Goal: Task Accomplishment & Management: Use online tool/utility

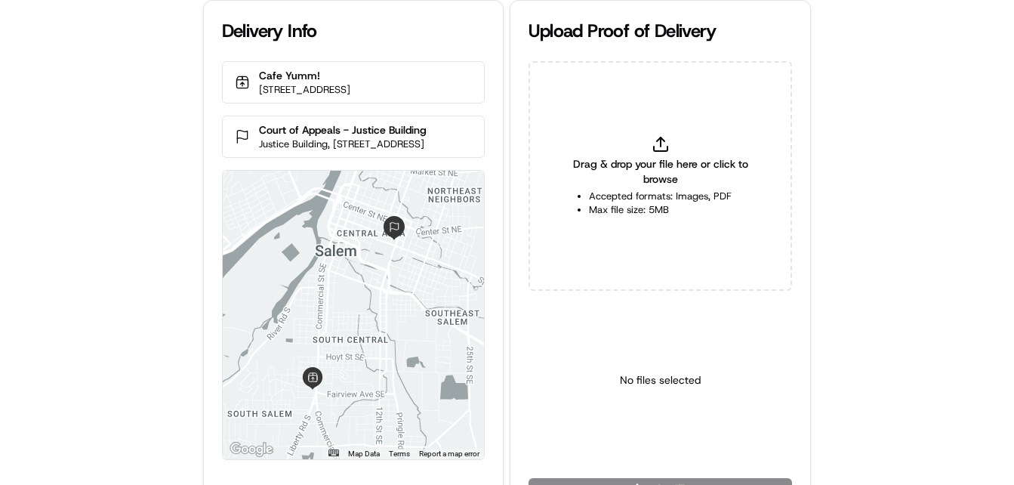
click at [67, 276] on div "Delivery Info Cafe Yumm! 2755 Commercial St SE #100, Salem, OR 97302, USA Court…" at bounding box center [507, 242] width 1014 height 485
click at [69, 274] on div "Delivery Info Cafe Yumm! 2755 Commercial St SE #100, Salem, OR 97302, USA Court…" at bounding box center [507, 242] width 1014 height 485
click at [62, 261] on div "Delivery Info Cafe Yumm! 2755 Commercial St SE #100, Salem, OR 97302, USA Court…" at bounding box center [507, 242] width 1014 height 485
click at [113, 208] on div "Delivery Info Cafe Yumm! 2755 Commercial St SE #100, Salem, OR 97302, USA Court…" at bounding box center [507, 242] width 1014 height 485
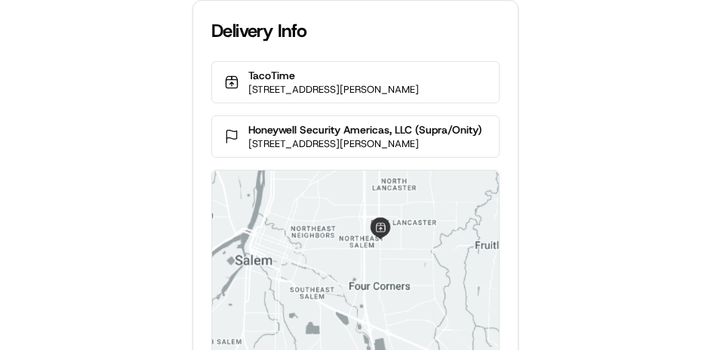
click at [59, 273] on div "Delivery Info TacoTime 922 Lancaster Dr NE, Salem, OR 97301, USA Honeywell Secu…" at bounding box center [355, 175] width 711 height 350
click at [59, 264] on div "Delivery Info TacoTime 922 Lancaster Dr NE, Salem, OR 97301, USA Honeywell Secu…" at bounding box center [355, 175] width 711 height 350
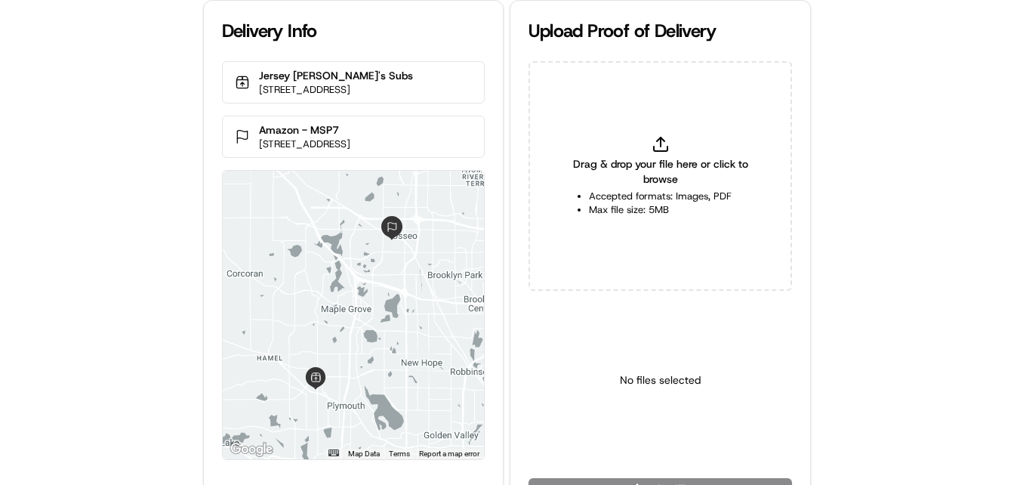
click at [72, 274] on div "Delivery Info Jersey [PERSON_NAME]'s Subs [STREET_ADDRESS] Amazon - MSP7 [STREE…" at bounding box center [507, 242] width 1014 height 485
drag, startPoint x: 73, startPoint y: 270, endPoint x: 75, endPoint y: 253, distance: 17.4
click at [73, 270] on div "Delivery Info Jersey Mike's Subs 3505 Vicksburg Ln N, Plymouth, MN 55447, USA A…" at bounding box center [507, 242] width 1014 height 485
click at [76, 252] on div "Delivery Info Jersey Mike's Subs 3505 Vicksburg Ln N, Plymouth, MN 55447, USA A…" at bounding box center [507, 242] width 1014 height 485
click at [86, 240] on div "Delivery Info Jersey Mike's Subs 3505 Vicksburg Ln N, Plymouth, MN 55447, USA A…" at bounding box center [507, 242] width 1014 height 485
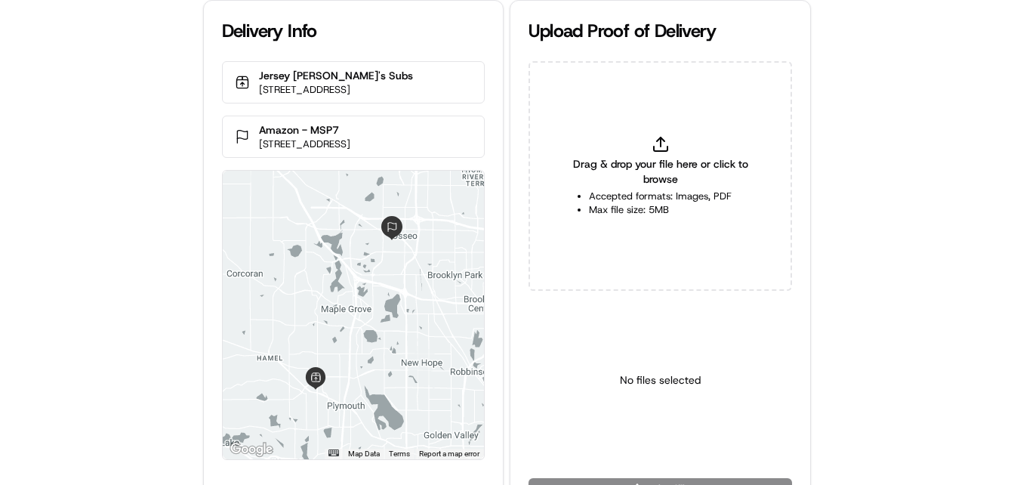
click at [106, 156] on div "Delivery Info Jersey Mike's Subs 3505 Vicksburg Ln N, Plymouth, MN 55447, USA A…" at bounding box center [507, 242] width 1014 height 485
click at [109, 226] on div "Delivery Info Jersey Mike's Subs 3505 Vicksburg Ln N, Plymouth, MN 55447, USA A…" at bounding box center [507, 242] width 1014 height 485
click at [116, 216] on div "Delivery Info Jersey Mike's Subs 3505 Vicksburg Ln N, Plymouth, MN 55447, USA A…" at bounding box center [507, 242] width 1014 height 485
click at [173, 144] on div "Delivery Info Jersey [PERSON_NAME]'s Subs [STREET_ADDRESS] Amazon - MSP7 [STREE…" at bounding box center [507, 242] width 1014 height 485
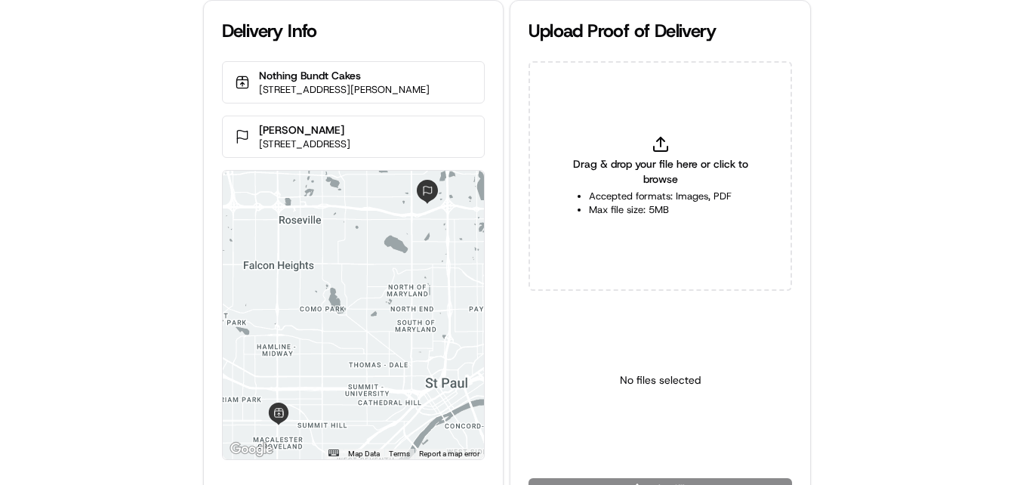
click at [116, 282] on div "Delivery Info Nothing Bundt Cakes [STREET_ADDRESS][PERSON_NAME] [PERSON_NAME][G…" at bounding box center [507, 242] width 1014 height 485
click at [114, 277] on div "Delivery Info Nothing Bundt Cakes [STREET_ADDRESS][PERSON_NAME] [PERSON_NAME][G…" at bounding box center [507, 242] width 1014 height 485
click at [112, 251] on div "Delivery Info Nothing Bundt Cakes [STREET_ADDRESS][PERSON_NAME] [PERSON_NAME][G…" at bounding box center [507, 242] width 1014 height 485
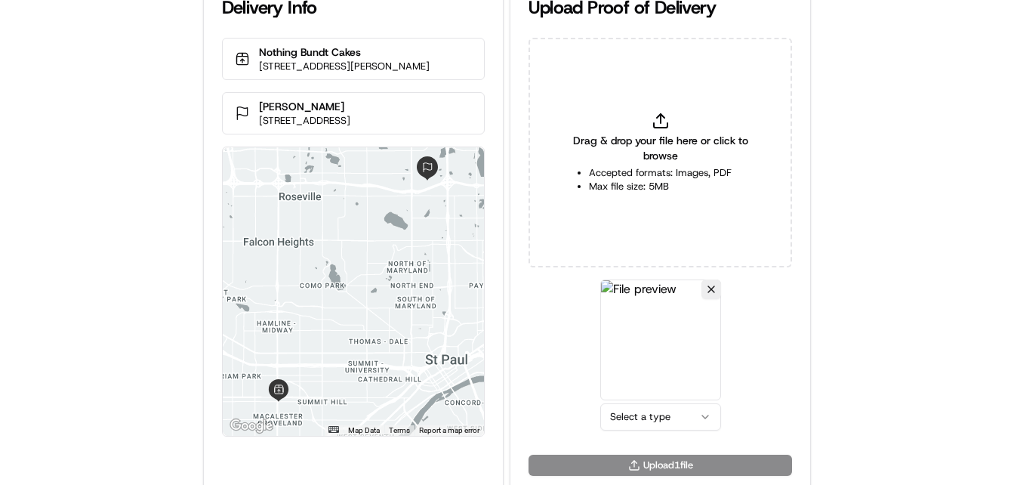
scroll to position [33, 0]
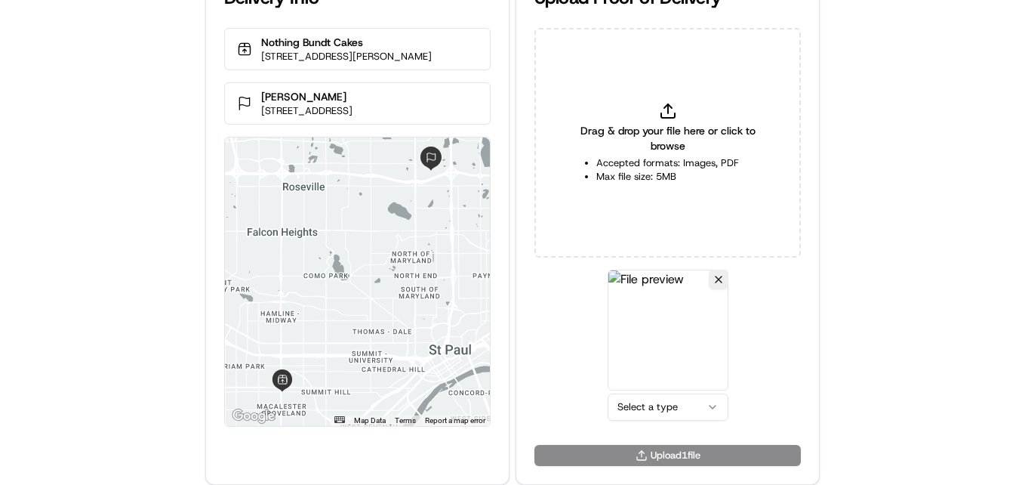
click at [652, 409] on html "Delivery Info Nothing Bundt Cakes 1580 Grand Ave, St Paul, MN 55105, USA Abbott…" at bounding box center [512, 209] width 1025 height 485
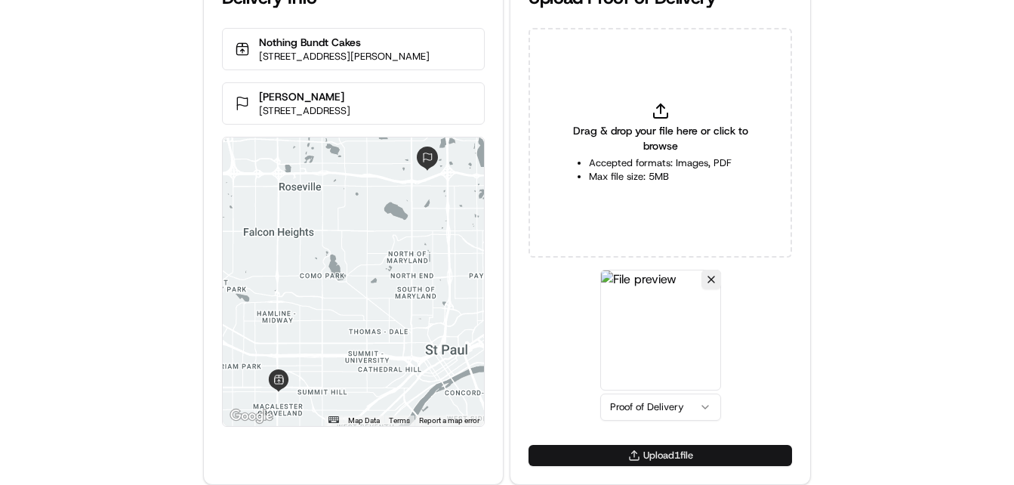
click at [612, 451] on button "Upload 1 file" at bounding box center [661, 455] width 264 height 21
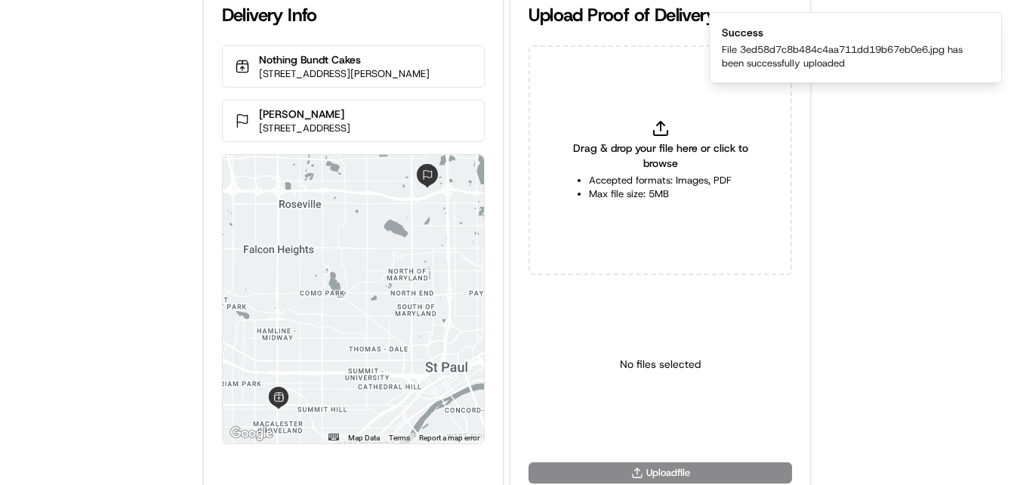
scroll to position [0, 0]
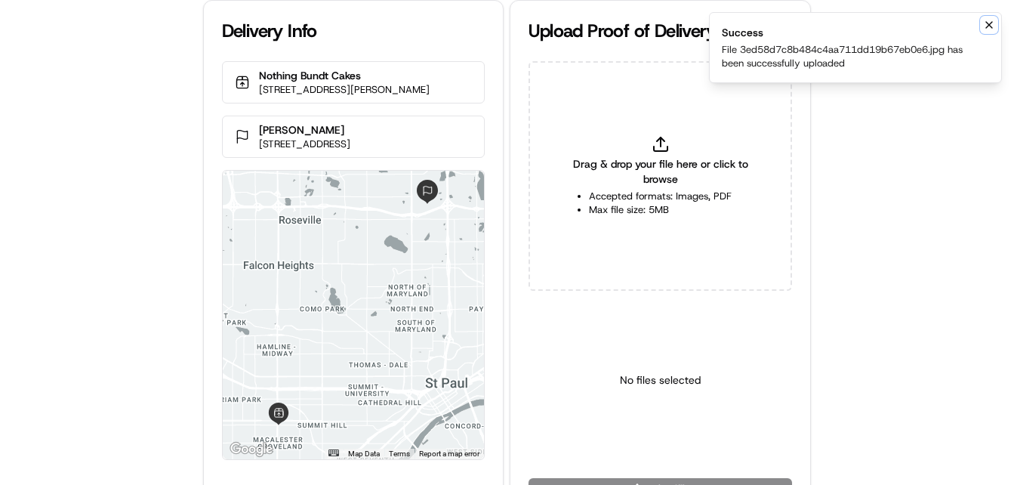
click at [994, 23] on icon "Notifications (F8)" at bounding box center [989, 25] width 12 height 12
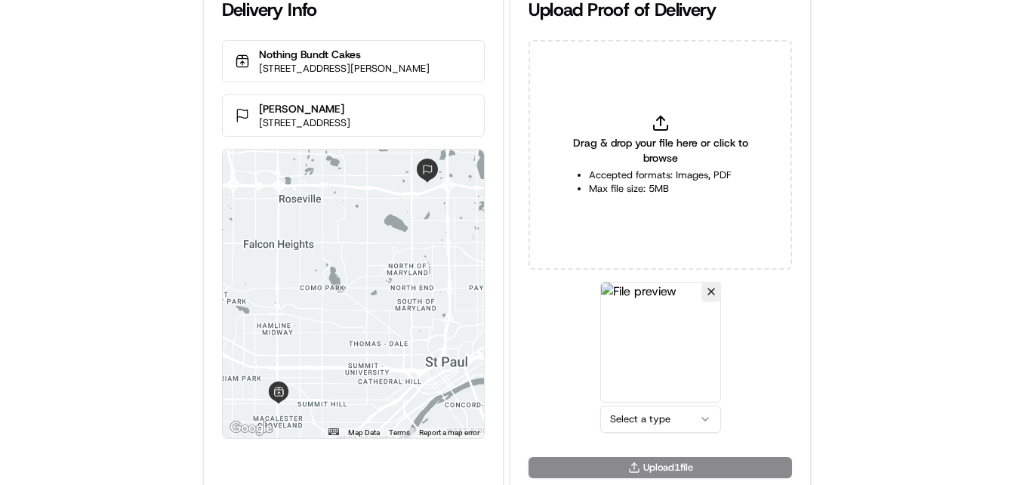
scroll to position [33, 0]
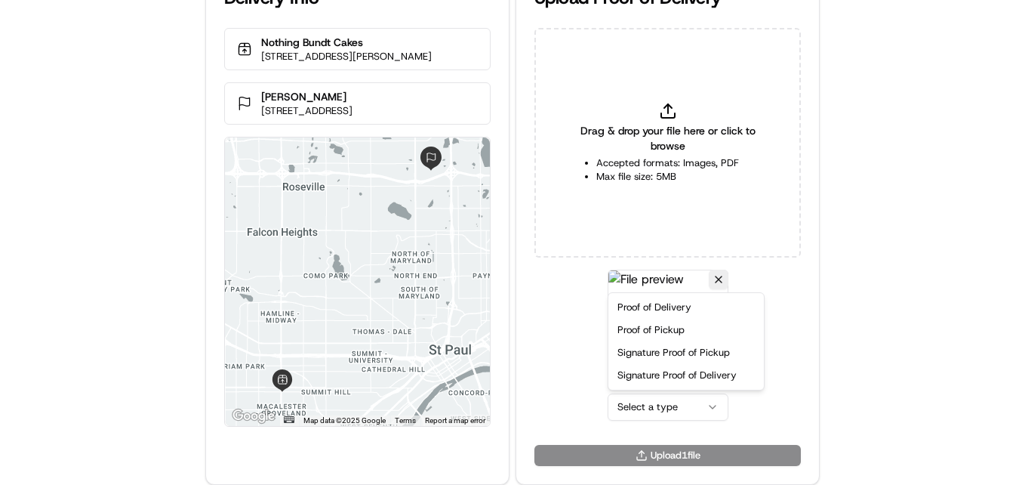
click at [666, 399] on html "Delivery Info Nothing Bundt Cakes 1580 Grand Ave, St Paul, MN 55105, USA Abbott…" at bounding box center [512, 209] width 1025 height 485
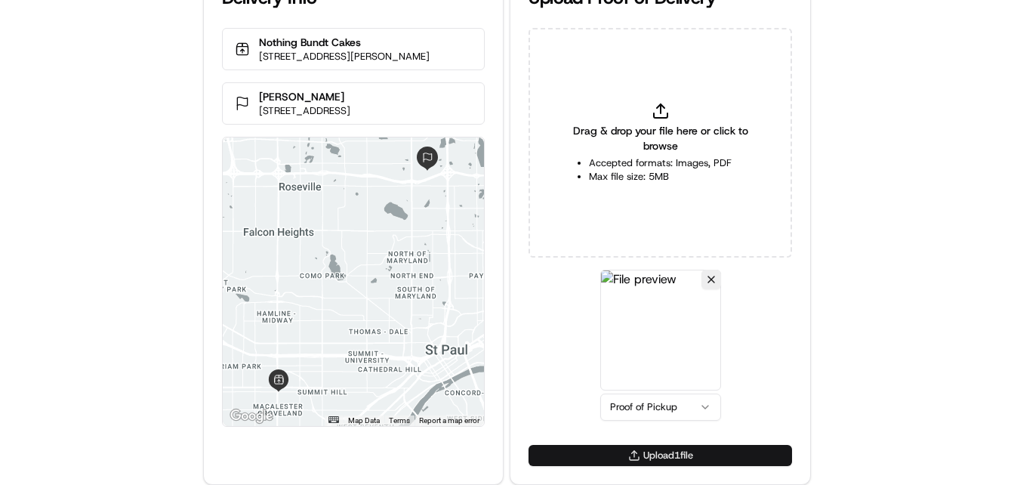
click at [658, 455] on button "Upload 1 file" at bounding box center [661, 455] width 264 height 21
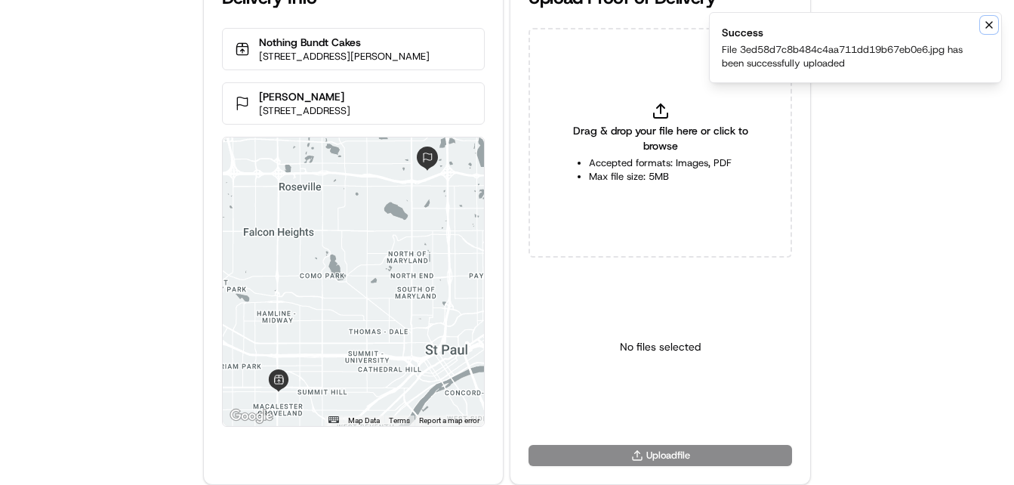
click at [994, 29] on icon "Notifications (F8)" at bounding box center [989, 25] width 12 height 12
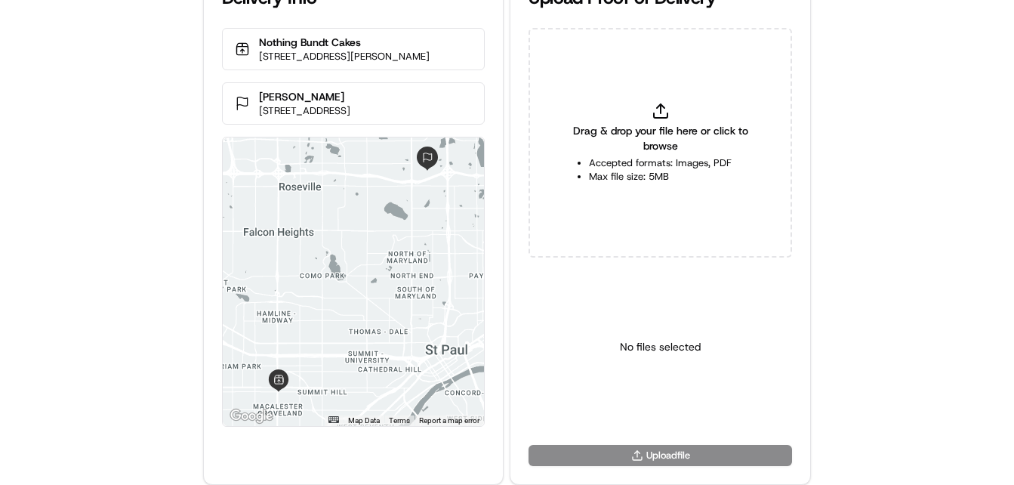
click at [895, 170] on div "Delivery Info Nothing Bundt Cakes 1580 Grand Ave, St Paul, MN 55105, USA Abbott…" at bounding box center [507, 209] width 1014 height 485
click at [117, 144] on div "Delivery Info Nothing Bundt Cakes 1580 Grand Ave, St Paul, MN 55105, USA Abbott…" at bounding box center [507, 209] width 1014 height 485
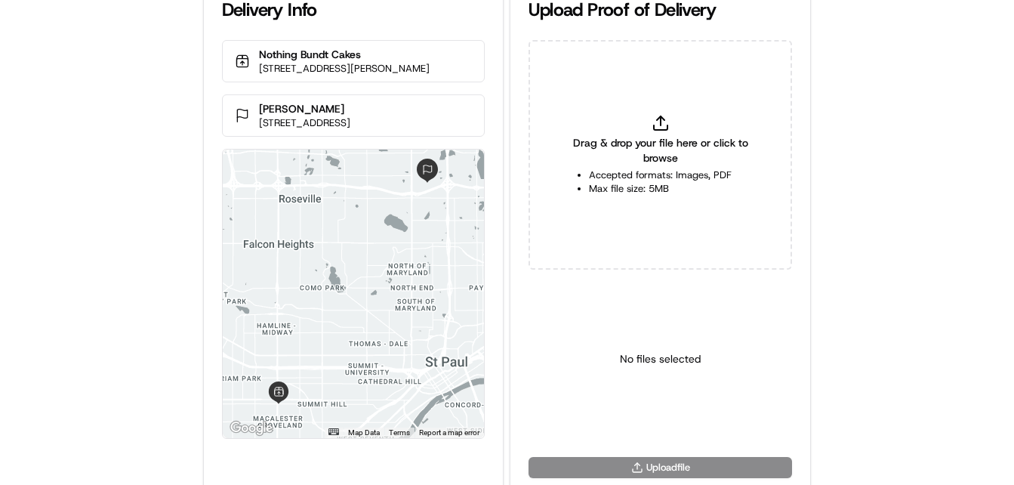
scroll to position [0, 0]
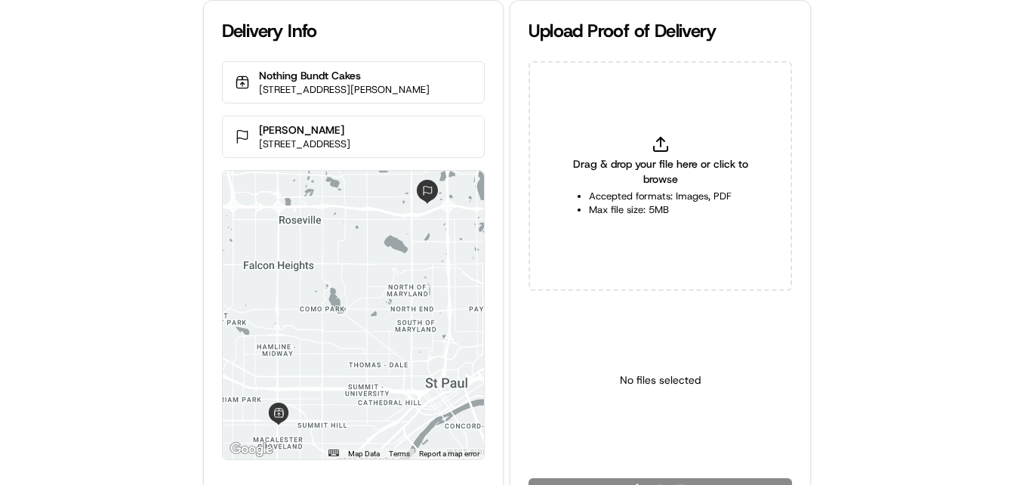
click at [125, 154] on div "Delivery Info Nothing Bundt Cakes 1580 Grand Ave, St Paul, MN 55105, USA Abbott…" at bounding box center [507, 242] width 1014 height 485
click at [128, 150] on div "Delivery Info Nothing Bundt Cakes 1580 Grand Ave, St Paul, MN 55105, USA Abbott…" at bounding box center [507, 242] width 1014 height 485
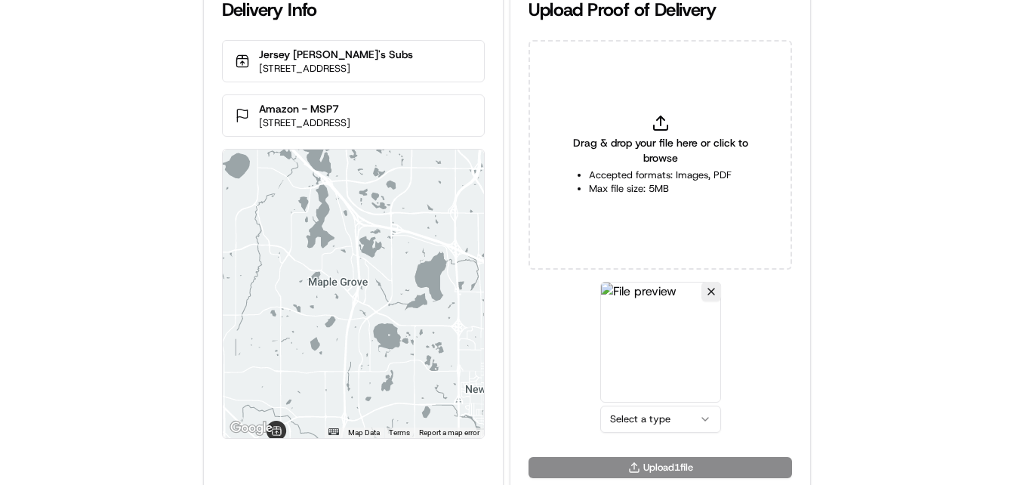
scroll to position [33, 0]
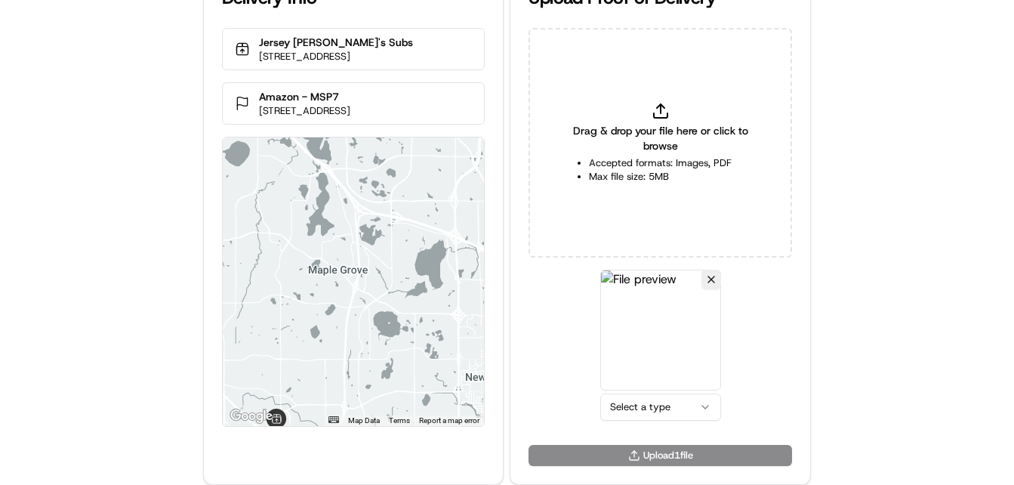
click at [658, 412] on html "Delivery Info Jersey [PERSON_NAME]'s Subs [STREET_ADDRESS] Amazon - MSP7 [STREE…" at bounding box center [507, 209] width 1014 height 485
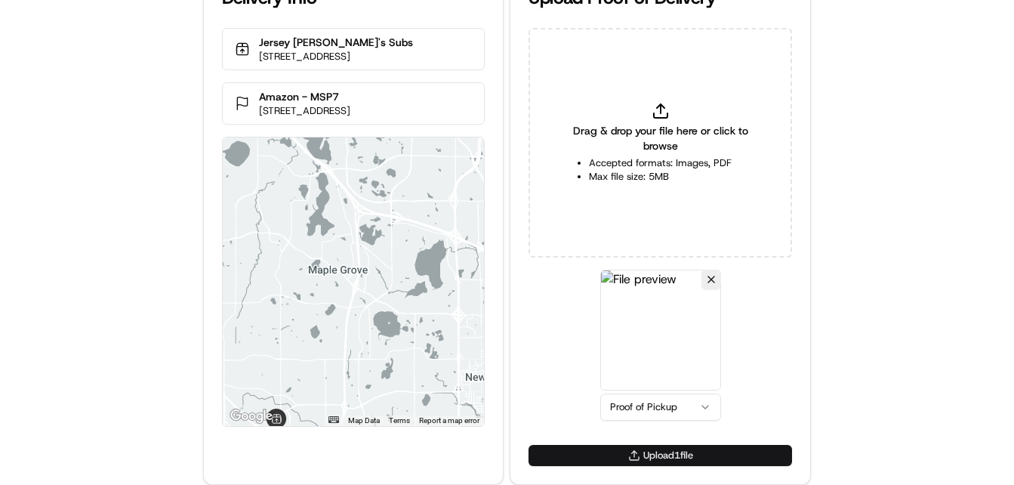
click at [637, 453] on button "Upload 1 file" at bounding box center [661, 455] width 264 height 21
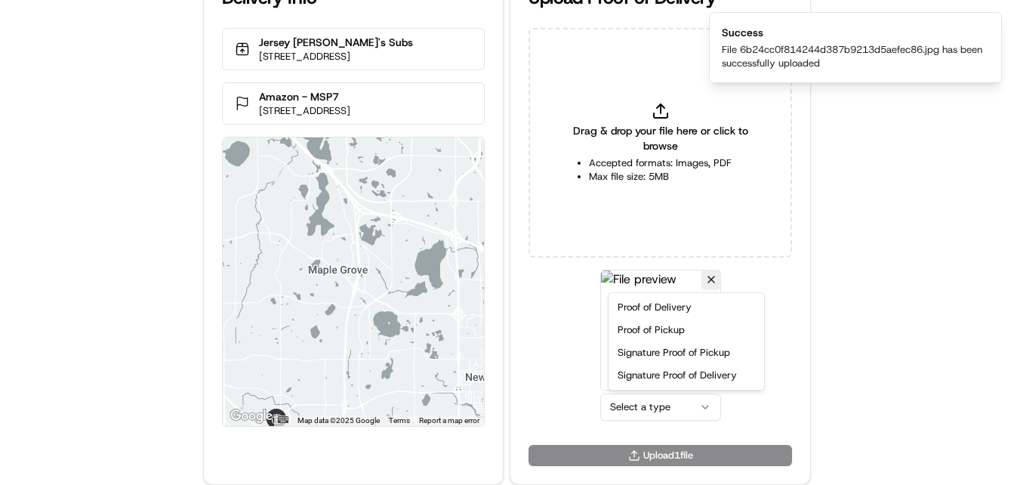
click at [662, 403] on html "Delivery Info Jersey [PERSON_NAME]'s Subs [STREET_ADDRESS] Amazon - MSP7 [STREE…" at bounding box center [507, 209] width 1014 height 485
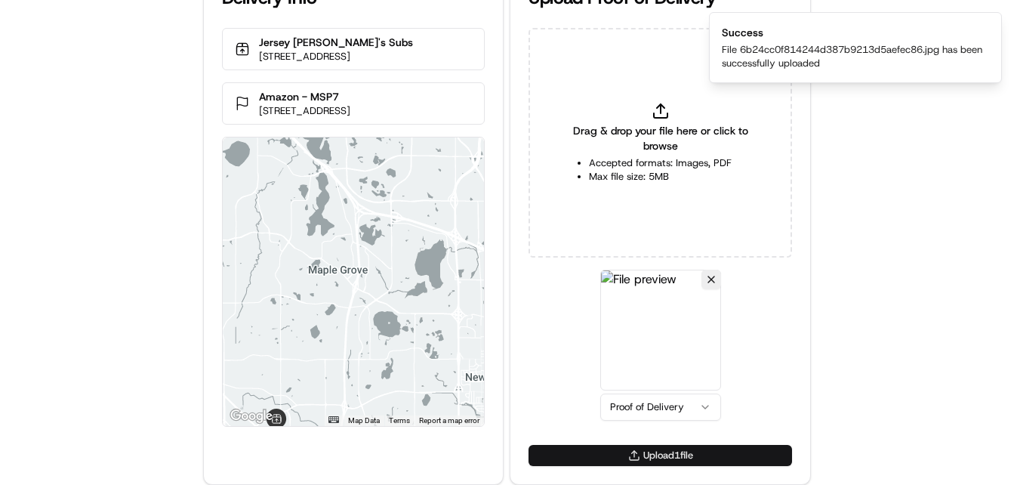
click at [645, 452] on button "Upload 1 file" at bounding box center [661, 455] width 264 height 21
